Goal: Navigation & Orientation: Find specific page/section

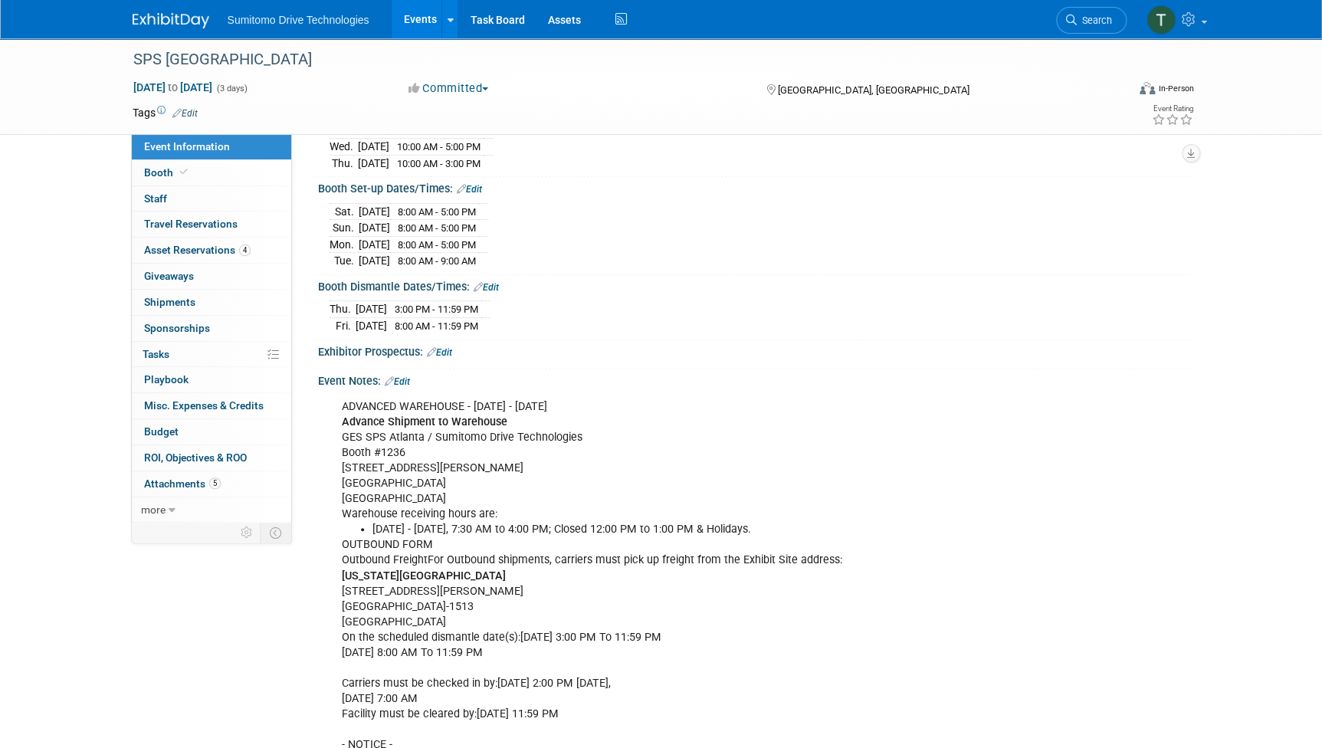
click at [1226, 297] on div "SPS [GEOGRAPHIC_DATA] [DATE] to [DATE] (3 days) [DATE] to [DATE] Committed Comm…" at bounding box center [661, 552] width 1322 height 1445
click at [412, 18] on link "Events" at bounding box center [420, 19] width 56 height 38
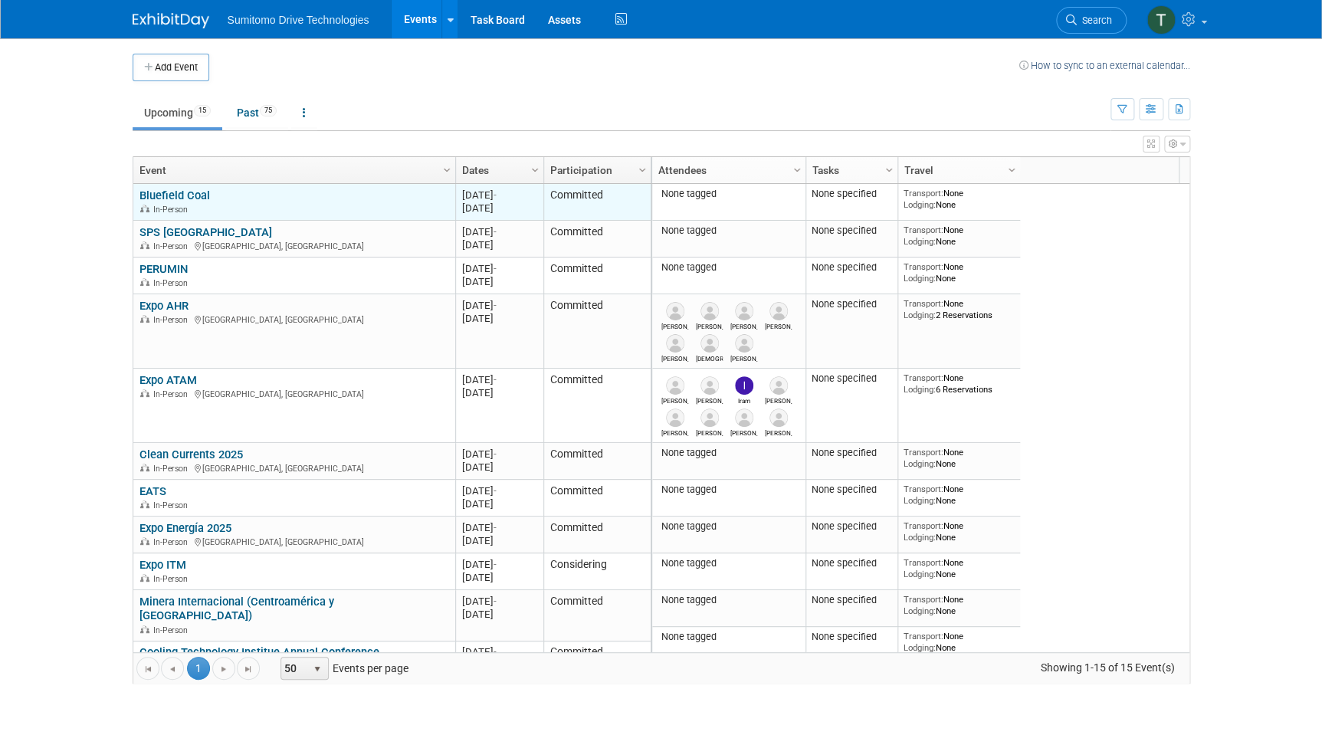
click at [184, 189] on link "Bluefield Coal" at bounding box center [175, 196] width 71 height 14
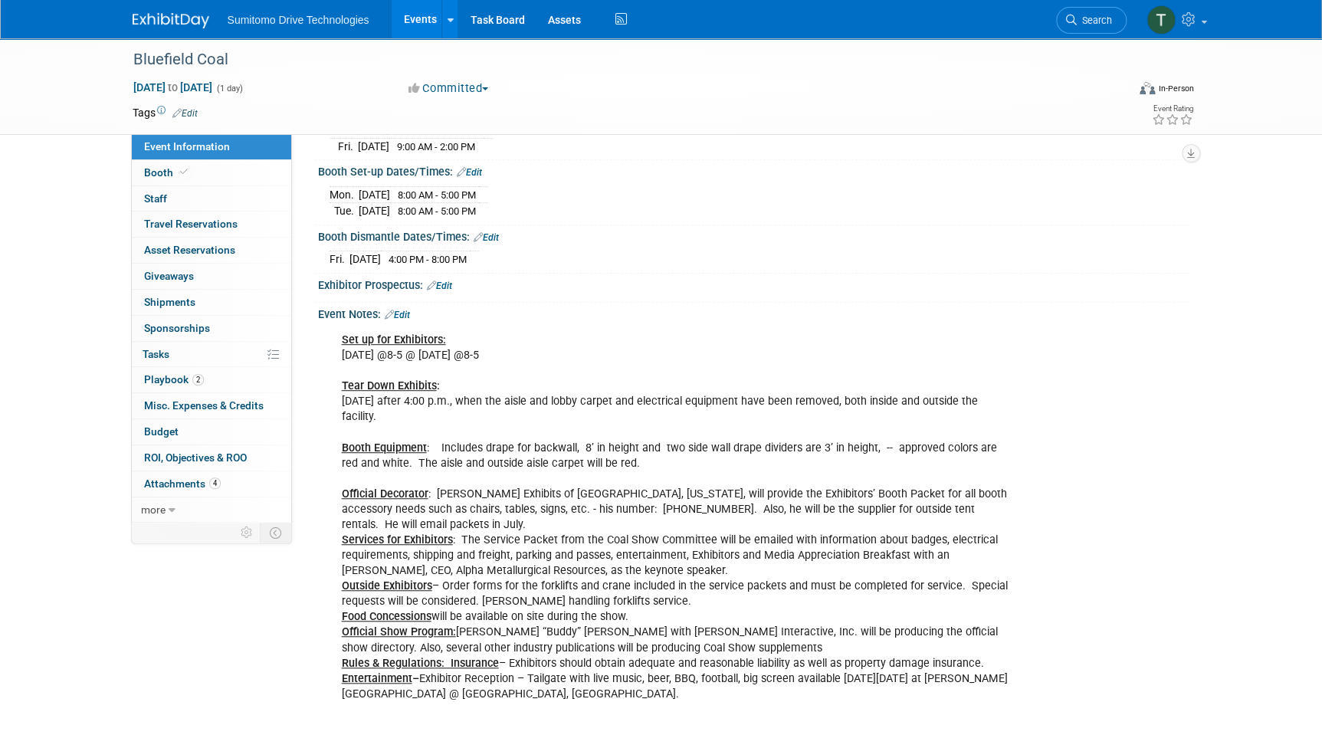
scroll to position [208, 0]
